Goal: Find contact information

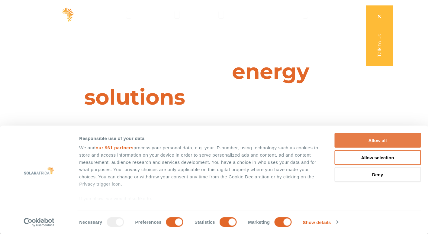
click at [367, 140] on button "Allow all" at bounding box center [377, 140] width 86 height 15
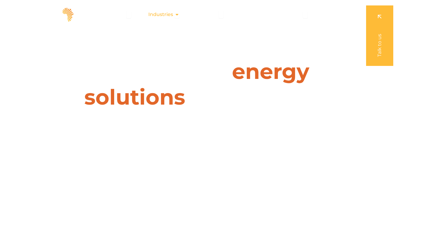
click at [176, 15] on icon "Menu" at bounding box center [176, 14] width 5 height 5
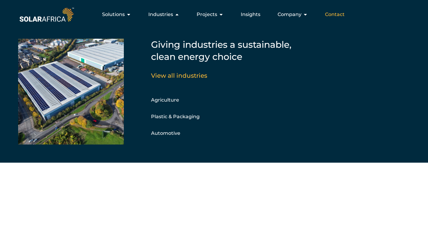
click at [330, 13] on span "Contact" at bounding box center [335, 14] width 20 height 7
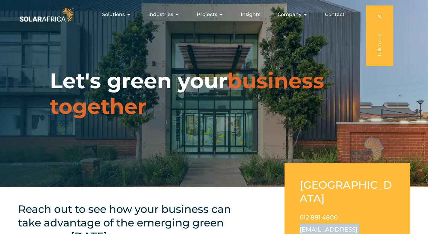
drag, startPoint x: 366, startPoint y: 215, endPoint x: 298, endPoint y: 217, distance: 67.9
drag, startPoint x: 298, startPoint y: 217, endPoint x: 317, endPoint y: 215, distance: 19.2
